Goal: Task Accomplishment & Management: Complete application form

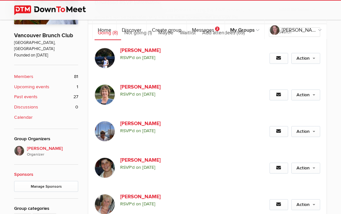
scroll to position [181, 0]
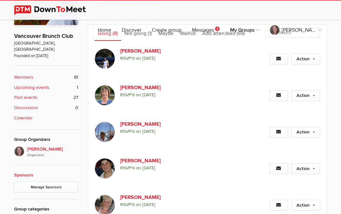
click at [28, 94] on b "Past events" at bounding box center [25, 97] width 23 height 7
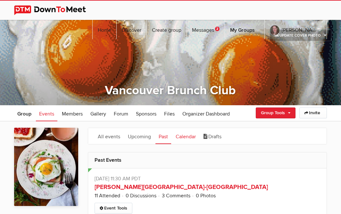
click at [191, 135] on link "Calendar" at bounding box center [185, 136] width 27 height 16
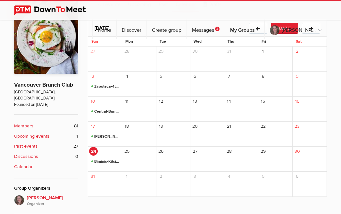
scroll to position [130, 0]
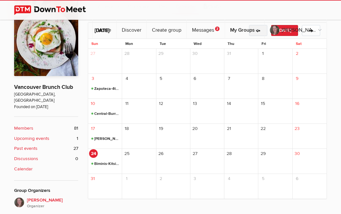
click at [258, 29] on button "←" at bounding box center [258, 30] width 18 height 11
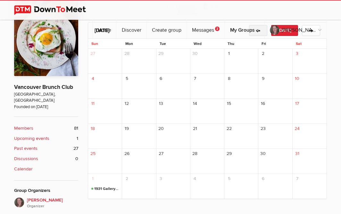
click at [260, 29] on button "←" at bounding box center [258, 30] width 18 height 11
click at [29, 135] on b "Upcoming events" at bounding box center [31, 138] width 35 height 7
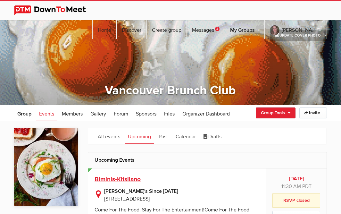
click at [119, 177] on span "Biminis-Kitsilano" at bounding box center [117, 179] width 46 height 8
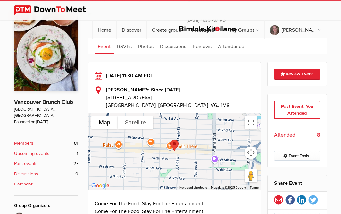
scroll to position [117, 0]
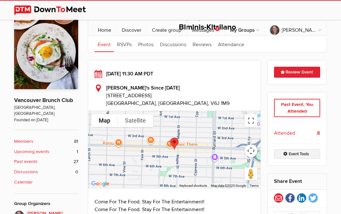
click at [304, 152] on link "Event Tools" at bounding box center [297, 154] width 46 height 10
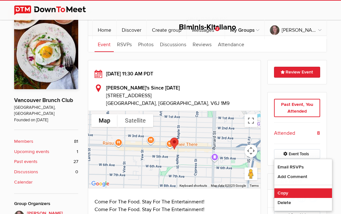
click at [280, 189] on link "Copy" at bounding box center [303, 193] width 58 height 10
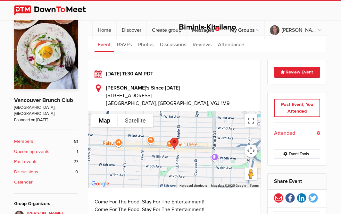
select select "Canada"
select select "11:30:00"
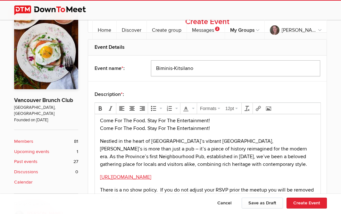
drag, startPoint x: 199, startPoint y: 70, endPoint x: 143, endPoint y: 66, distance: 56.2
click at [143, 66] on div "Event name * : Biminis-Kitsilano" at bounding box center [207, 68] width 238 height 26
drag, startPoint x: 192, startPoint y: 68, endPoint x: 140, endPoint y: 66, distance: 51.9
click at [151, 66] on input "Biminis-Kitsilano" at bounding box center [235, 68] width 169 height 16
type input "Social YVR-Commercial Dr"
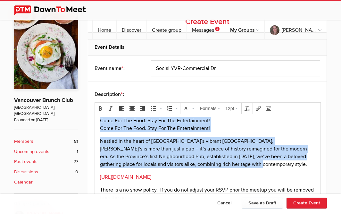
drag, startPoint x: 221, startPoint y: 161, endPoint x: 94, endPoint y: 108, distance: 137.3
click at [95, 114] on html "Come For The Food. Stay For The Entertainment! Come For The Food. Stay For The …" at bounding box center [208, 169] width 226 height 111
paste body
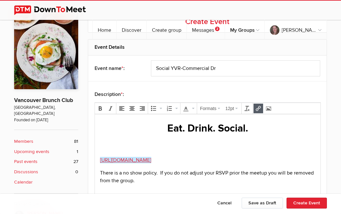
click at [160, 157] on p "https://biminis1975.ca/﻿" at bounding box center [207, 160] width 215 height 8
click at [158, 158] on p "https://biminis1975.ca/﻿" at bounding box center [207, 160] width 215 height 8
click at [256, 106] on icon "Insert/edit link" at bounding box center [258, 108] width 5 height 5
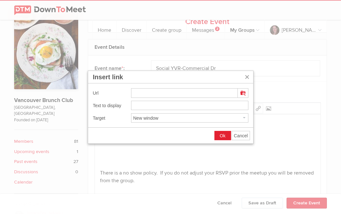
type input "https://www.socialyvr.com/"
click at [221, 133] on span "Ok" at bounding box center [223, 135] width 6 height 5
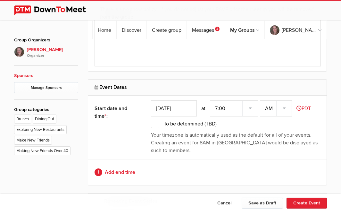
scroll to position [290, 0]
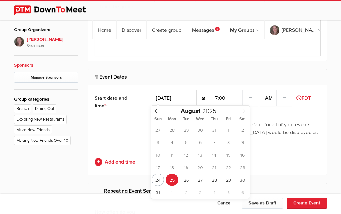
click at [174, 96] on input "Aug 25, 2025" at bounding box center [174, 98] width 46 height 16
type input "Aug 31, 2025"
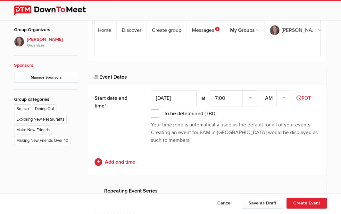
click at [210, 90] on select "7:00 7:15 7:30 7:45 8:00 8:15 8:30 8:45 9:00 9:15 9:30 9:45 10:00 10:15 10:30 1…" at bounding box center [234, 98] width 48 height 16
select select "11:30:00"
click option "11:30" at bounding box center [0, 0] width 0 height 0
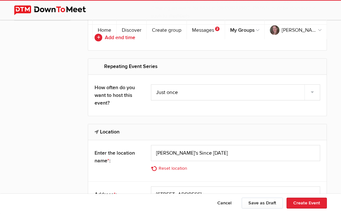
scroll to position [423, 0]
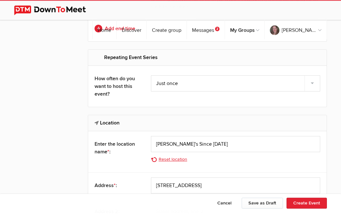
click at [181, 159] on link "Reset location" at bounding box center [171, 159] width 40 height 7
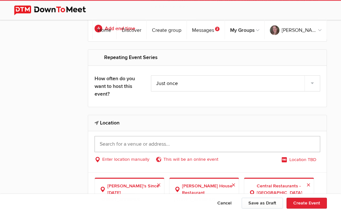
click at [185, 140] on input "text" at bounding box center [207, 144] width 226 height 16
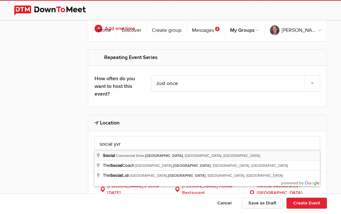
type input "Social, Commercial Drive, Vancouver, BC, Canada"
select select "Canada"
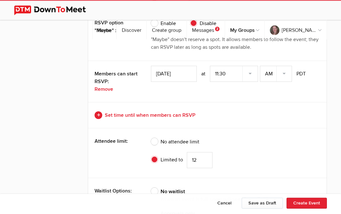
scroll to position [1395, 0]
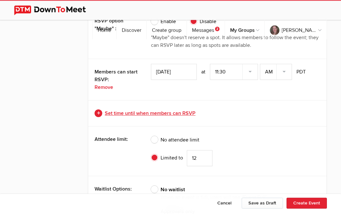
click at [184, 110] on link "Set time until when members can RSVP" at bounding box center [207, 113] width 226 height 8
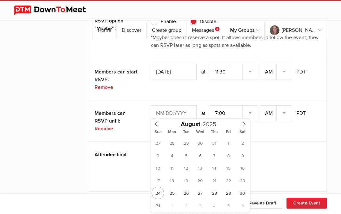
click at [168, 108] on input "text" at bounding box center [174, 113] width 46 height 16
type input "Aug 30, 2025"
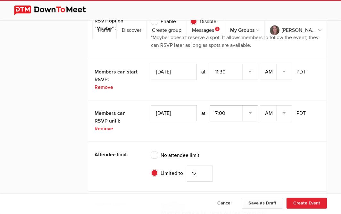
click at [210, 105] on select "7:00 7:15 7:30 7:45 8:00 8:15 8:30 8:45 9:00 9:15 9:30 9:45 10:00 10:15 10:30 1…" at bounding box center [234, 113] width 48 height 16
select select "11:30:00"
click option "11:30" at bounding box center [0, 0] width 0 height 0
click at [204, 166] on input "12" at bounding box center [200, 173] width 26 height 16
click at [205, 170] on input "11" at bounding box center [200, 173] width 26 height 16
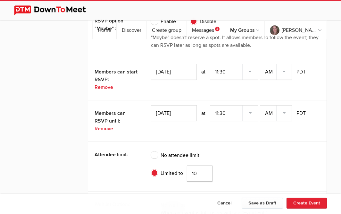
click at [205, 170] on input "10" at bounding box center [200, 173] width 26 height 16
click at [205, 170] on input "9" at bounding box center [200, 173] width 26 height 16
type input "8"
click at [205, 170] on input "8" at bounding box center [200, 173] width 26 height 16
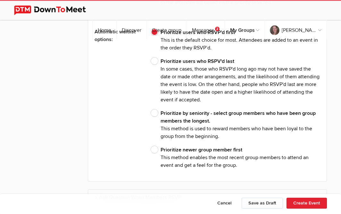
scroll to position [1745, 0]
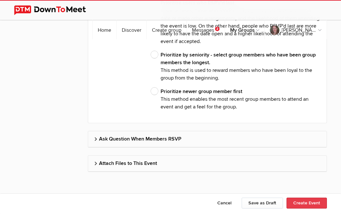
click at [305, 203] on button "Create Event" at bounding box center [306, 202] width 40 height 11
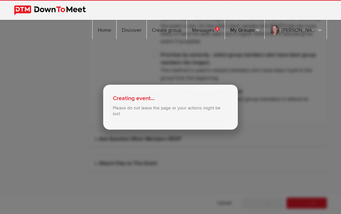
click at [180, 99] on div "Creating event..." at bounding box center [170, 98] width 115 height 8
click at [290, 53] on div "Creating event... Please do not leave the page or your actions might be lost." at bounding box center [170, 107] width 341 height 214
click at [174, 106] on p "Please do not leave the page or your actions might be lost." at bounding box center [170, 111] width 115 height 12
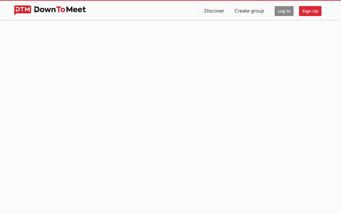
scroll to position [58, 0]
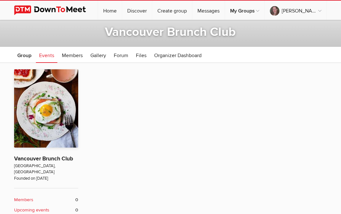
type input "Biminis-Kitsilano"
radio input "false"
radio input "true"
radio input "false"
radio input "true"
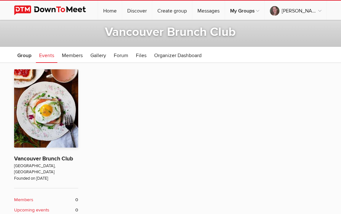
type input "May 25, 2025"
radio input "false"
radio input "true"
type input "12"
radio input "false"
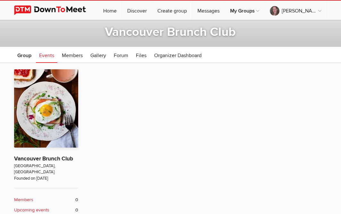
radio input "true"
select select "7:00:00"
select select "11:30:00"
select select "Canada"
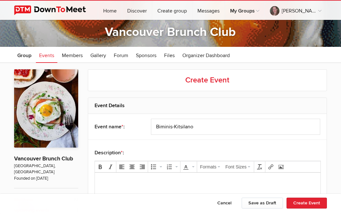
scroll to position [0, 0]
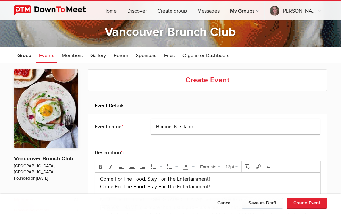
click at [197, 128] on input "Biminis-Kitsilano" at bounding box center [235, 127] width 169 height 16
type input "B"
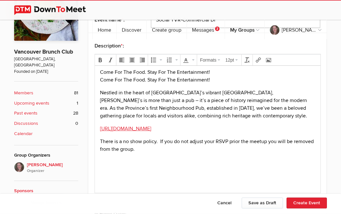
scroll to position [167, 0]
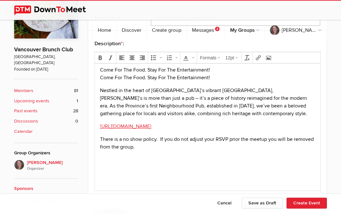
type input "Social YVR-Commercial Dr"
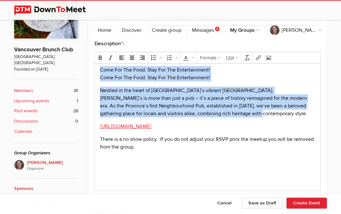
drag, startPoint x: 216, startPoint y: 112, endPoint x: 98, endPoint y: 69, distance: 125.5
click at [98, 69] on body "Come For The Food. Stay For The Entertainment! Come For The Food. Stay For The …" at bounding box center [207, 119] width 220 height 106
paste body
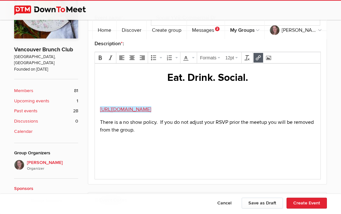
drag, startPoint x: 162, startPoint y: 111, endPoint x: 91, endPoint y: 106, distance: 71.6
click at [95, 106] on html "Eat. Drink. Social. https://biminis1975.ca/﻿ There is a no show policy. If you …" at bounding box center [208, 110] width 226 height 94
click at [256, 55] on icon "Insert/edit link" at bounding box center [258, 57] width 5 height 5
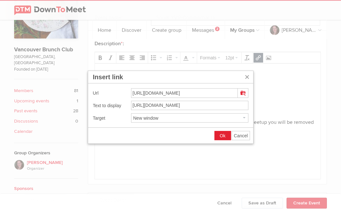
drag, startPoint x: 210, startPoint y: 94, endPoint x: 92, endPoint y: 101, distance: 117.8
click at [131, 98] on input "https://biminis1975.ca/" at bounding box center [184, 93] width 107 height 10
type input "https://www.socialyvr.com/"
drag, startPoint x: 180, startPoint y: 103, endPoint x: 99, endPoint y: 101, distance: 81.1
click at [131, 101] on input "https://biminis1975.ca/" at bounding box center [190, 106] width 118 height 10
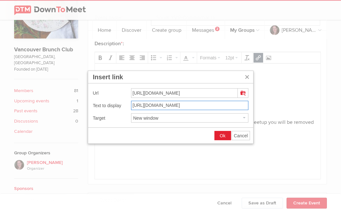
paste input "www.socialyvr.com"
type input "https://www.socialyvr.com/"
click at [220, 132] on button "Ok" at bounding box center [223, 135] width 16 height 9
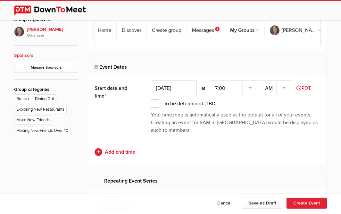
scroll to position [302, 0]
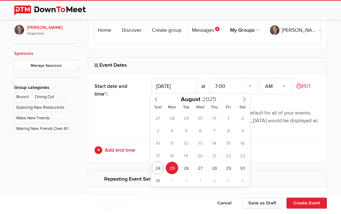
click at [189, 81] on input "Aug 25, 2025" at bounding box center [174, 86] width 46 height 16
type input "Aug 31, 2025"
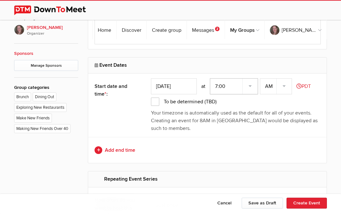
click at [210, 78] on select "7:00 7:15 7:30 7:45 8:00 8:15 8:30 8:45 9:00 9:15 9:30 9:45 10:00 10:15 10:30 1…" at bounding box center [234, 86] width 48 height 16
select select "11:30:00"
click option "11:30" at bounding box center [0, 0] width 0 height 0
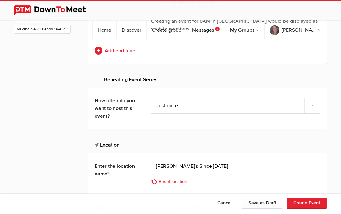
scroll to position [422, 0]
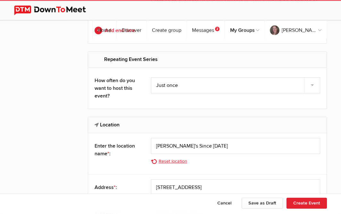
click at [163, 161] on link "Reset location" at bounding box center [171, 161] width 40 height 7
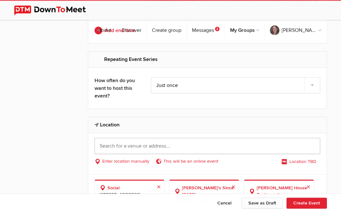
click at [172, 145] on input "text" at bounding box center [207, 146] width 226 height 16
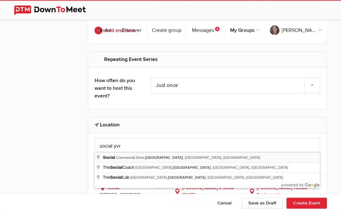
type input "Social, Commercial Drive, Vancouver, BC, Canada"
select select "Canada"
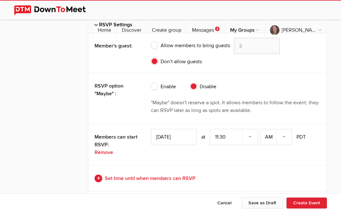
scroll to position [1332, 0]
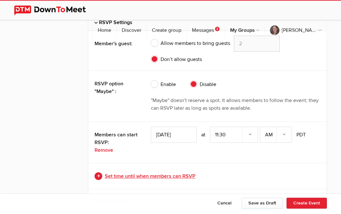
click at [170, 172] on link "Set time until when members can RSVP" at bounding box center [207, 176] width 226 height 8
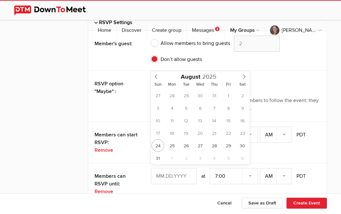
click at [180, 170] on input "text" at bounding box center [174, 176] width 46 height 16
type input "Aug 30, 2025"
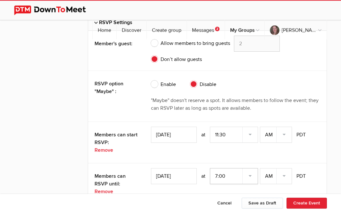
click at [210, 168] on select "7:00 7:15 7:30 7:45 8:00 8:15 8:30 8:45 9:00 9:15 9:30 9:45 10:00 10:15 10:30 1…" at bounding box center [234, 176] width 48 height 16
select select "11:30:00"
click option "11:30" at bounding box center [0, 0] width 0 height 0
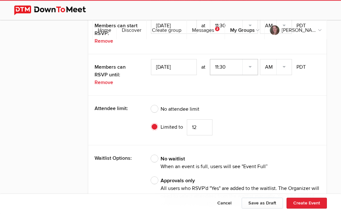
scroll to position [1443, 0]
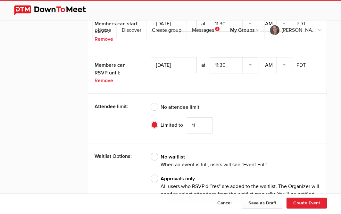
click at [205, 123] on input "11" at bounding box center [200, 125] width 26 height 16
click at [205, 123] on input "10" at bounding box center [200, 125] width 26 height 16
click at [205, 123] on input "9" at bounding box center [200, 125] width 26 height 16
type input "8"
click at [205, 123] on input "8" at bounding box center [200, 125] width 26 height 16
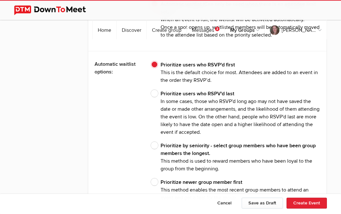
scroll to position [1680, 0]
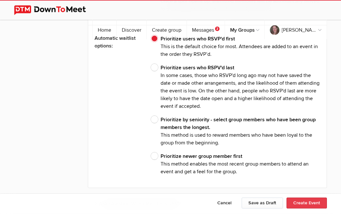
click at [308, 202] on button "Create Event" at bounding box center [306, 202] width 40 height 11
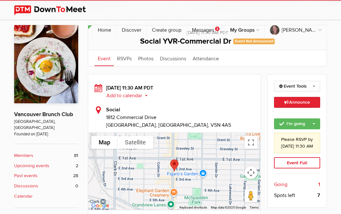
scroll to position [105, 0]
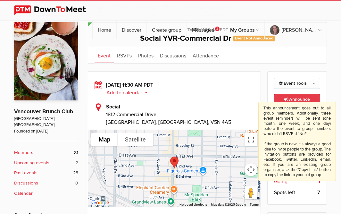
click at [287, 99] on icon at bounding box center [286, 99] width 5 height 4
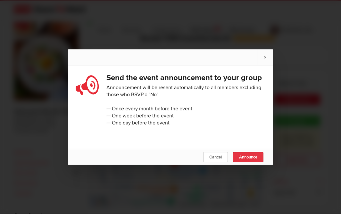
click at [244, 155] on span "Announce" at bounding box center [248, 156] width 18 height 5
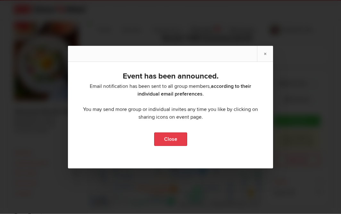
click at [178, 139] on link "Close" at bounding box center [170, 138] width 33 height 13
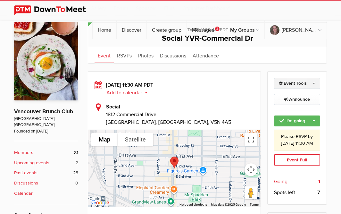
click at [315, 82] on link "Event Tools" at bounding box center [297, 83] width 46 height 11
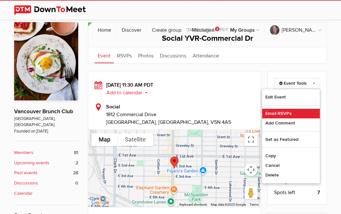
click at [280, 109] on link "Email RSVPs" at bounding box center [291, 114] width 58 height 10
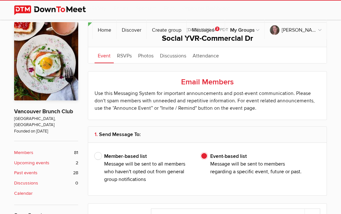
type input "[PERSON_NAME]"
select select "30: Object"
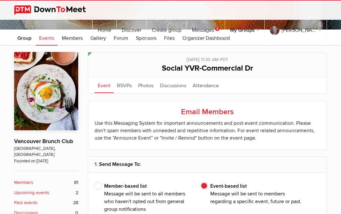
scroll to position [63, 0]
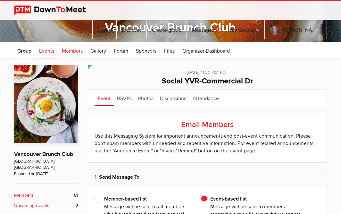
click at [79, 49] on span "Members" at bounding box center [72, 51] width 21 height 6
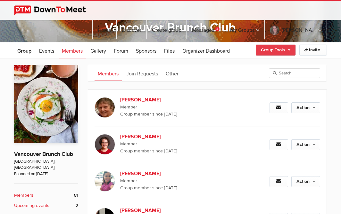
click at [287, 49] on link "Group Tools" at bounding box center [276, 50] width 40 height 11
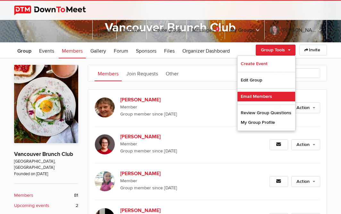
click at [255, 94] on link "Email Members" at bounding box center [266, 97] width 58 height 10
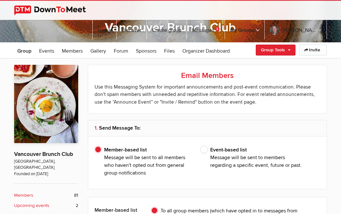
type input "[PERSON_NAME]"
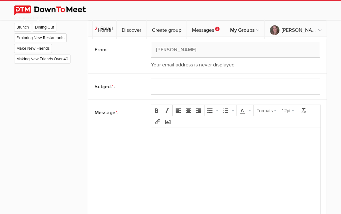
scroll to position [374, 0]
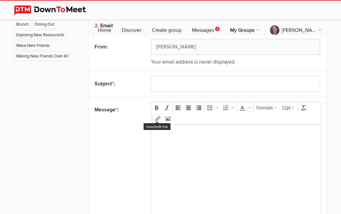
click at [159, 116] on icon "Insert/edit link" at bounding box center [157, 118] width 5 height 5
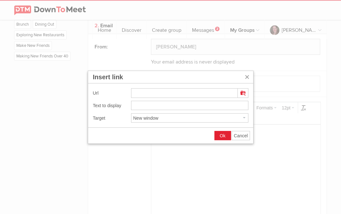
type input "https://www.downtomeet.com/Vancouver-Brunch-Club/Social-YVR-Commercial-Dr01-664…"
click at [226, 135] on button "Ok" at bounding box center [223, 135] width 16 height 9
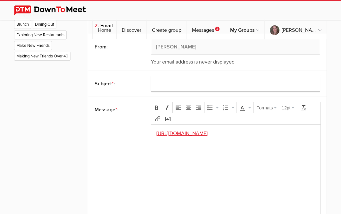
click at [199, 84] on input "text" at bounding box center [235, 84] width 169 height 16
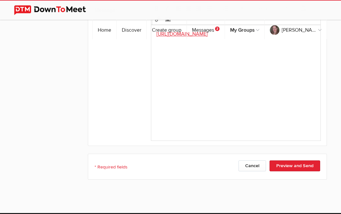
scroll to position [505, 0]
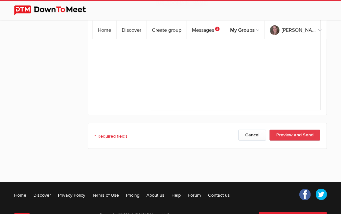
type input "New Brunch Aug 31st 11:30"
click at [298, 135] on button "Preview and Send" at bounding box center [294, 134] width 51 height 11
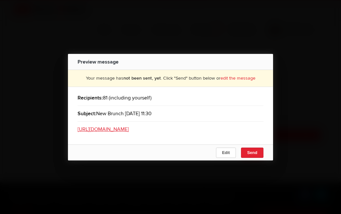
click at [252, 153] on button "Send" at bounding box center [252, 152] width 22 height 10
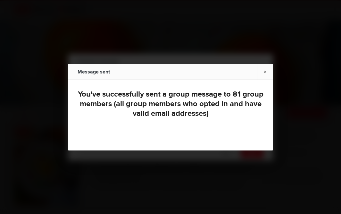
click at [251, 156] on div at bounding box center [170, 107] width 341 height 214
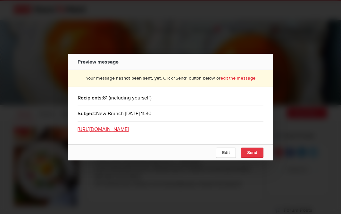
click at [252, 155] on span "Send" at bounding box center [252, 152] width 10 height 5
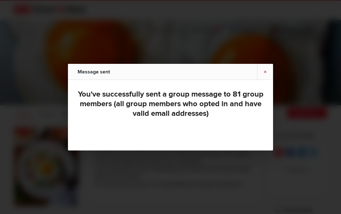
click at [266, 70] on link "×" at bounding box center [265, 72] width 16 height 16
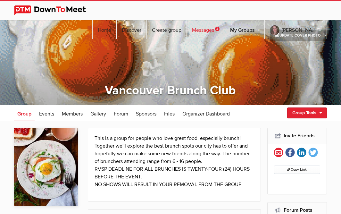
click at [212, 20] on link "Messages 2" at bounding box center [206, 29] width 38 height 19
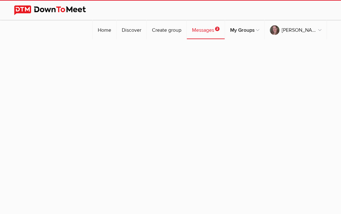
click at [212, 20] on link "Messages 2" at bounding box center [206, 29] width 38 height 19
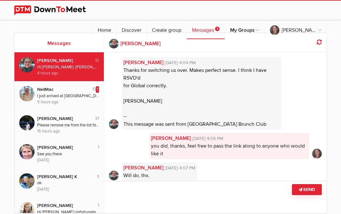
scroll to position [381, 0]
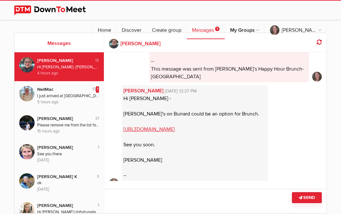
click at [69, 70] on div "Hi Vicki - Maxine's on Burrard could be an option for Brunch. https://share.goo…" at bounding box center [68, 67] width 62 height 6
click at [63, 94] on div "I just arrived at Bimini's on west 4th. The person in charge says they open at …" at bounding box center [68, 96] width 62 height 6
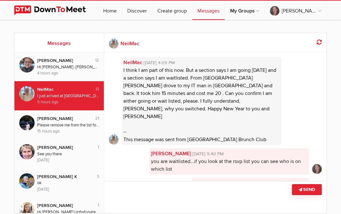
scroll to position [433, 0]
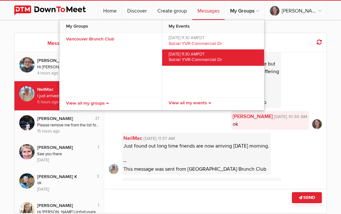
click at [213, 53] on span "Aug 31, 2025, 11:30 AM PDT" at bounding box center [212, 54] width 89 height 5
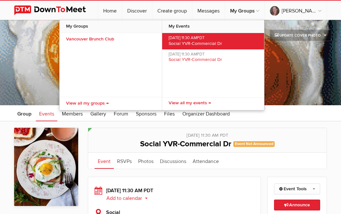
click at [206, 41] on span "Social YVR-Commercial Dr" at bounding box center [194, 43] width 53 height 5
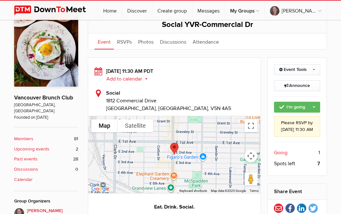
scroll to position [133, 0]
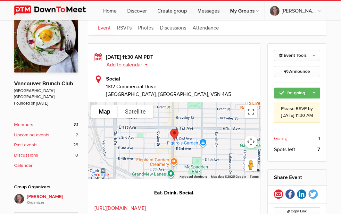
click at [41, 131] on b "Upcoming events" at bounding box center [31, 134] width 35 height 7
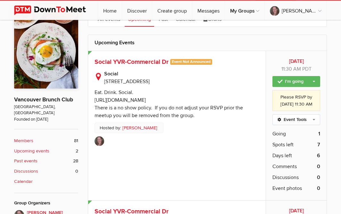
scroll to position [100, 0]
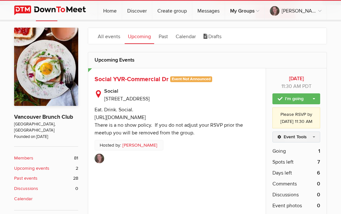
click at [314, 141] on link "Event Tools" at bounding box center [296, 136] width 48 height 11
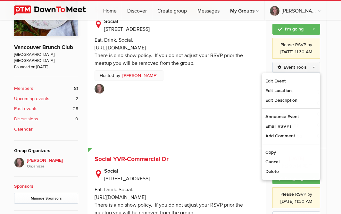
scroll to position [171, 0]
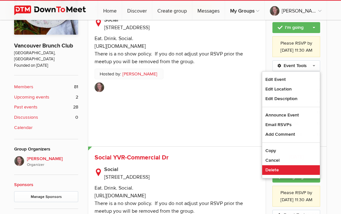
click at [271, 174] on link "Delete" at bounding box center [291, 170] width 58 height 10
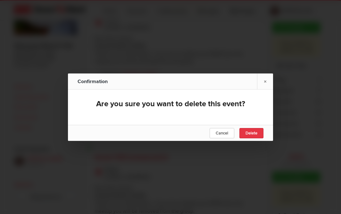
click at [256, 132] on span "Delete" at bounding box center [251, 132] width 12 height 5
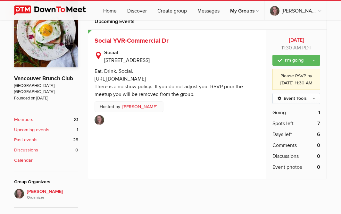
scroll to position [131, 0]
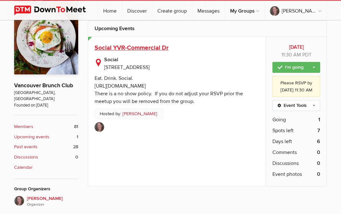
click at [158, 46] on span "Social YVR-Commercial Dr" at bounding box center [131, 48] width 74 height 8
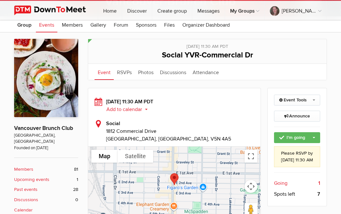
scroll to position [70, 0]
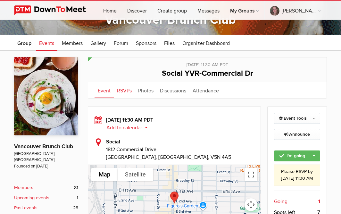
click at [124, 89] on link "RSVPs" at bounding box center [124, 90] width 21 height 16
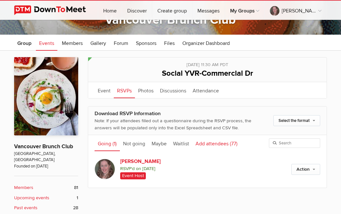
click at [214, 141] on link "Add attendees (77)" at bounding box center [216, 143] width 48 height 16
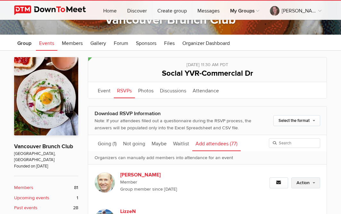
click at [314, 180] on link "Action" at bounding box center [305, 182] width 29 height 11
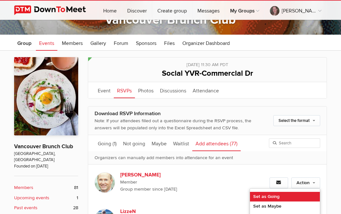
click at [261, 194] on link "Set as Going" at bounding box center [285, 197] width 70 height 10
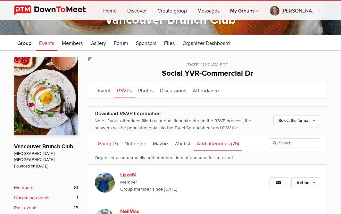
click at [103, 144] on link "Going (3)" at bounding box center [107, 143] width 27 height 16
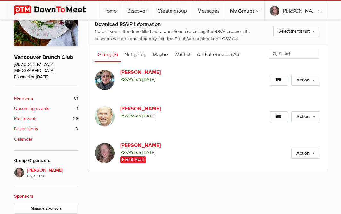
scroll to position [162, 0]
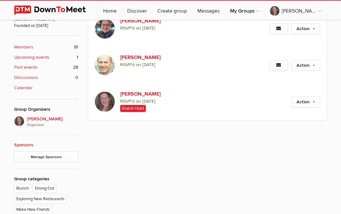
scroll to position [208, 0]
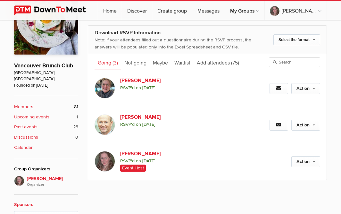
scroll to position [152, 0]
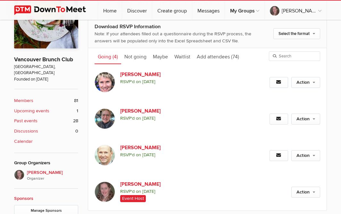
scroll to position [158, 0]
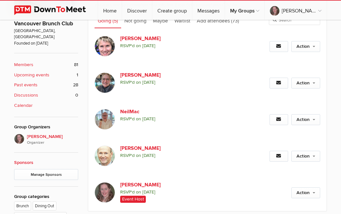
scroll to position [208, 0]
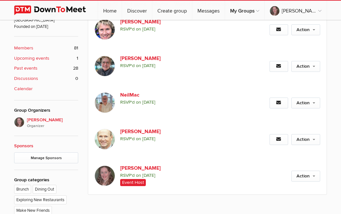
scroll to position [213, 0]
